Goal: Navigation & Orientation: Find specific page/section

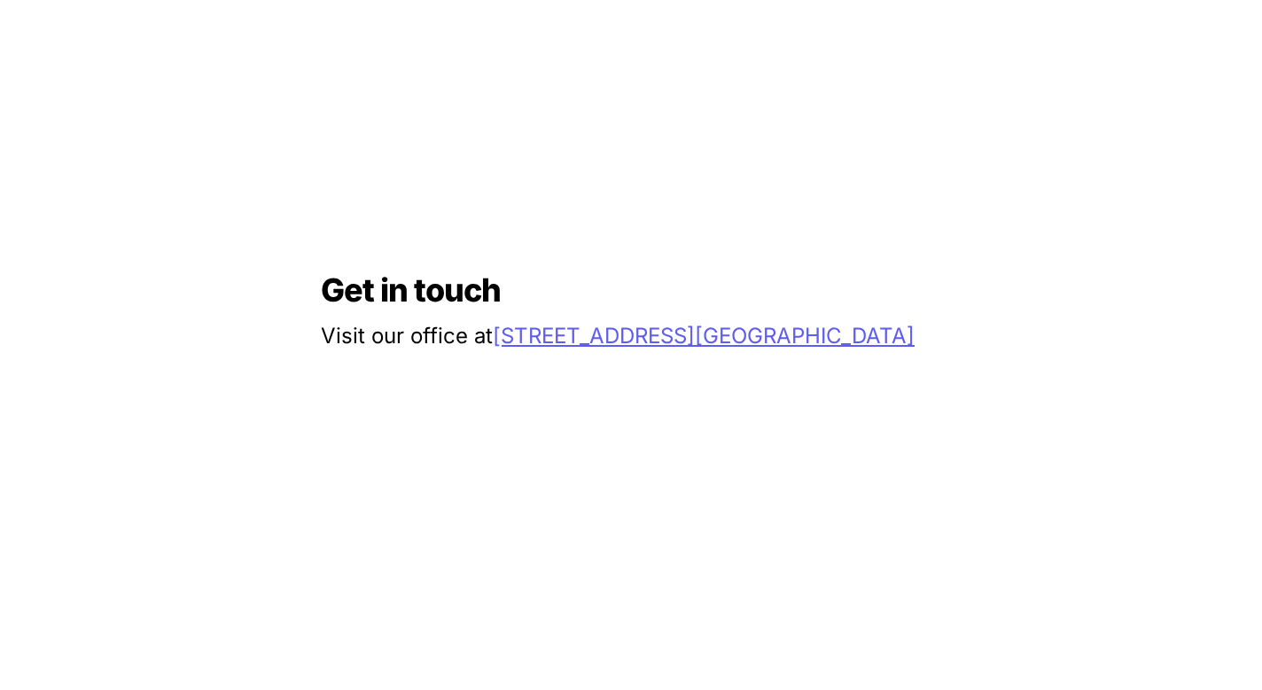
scroll to position [2927, 0]
